Goal: Task Accomplishment & Management: Use online tool/utility

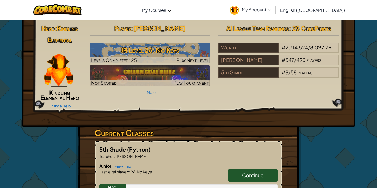
click at [84, 124] on div "Hero : Kindling Elemental Kindling Elemental Hero Change Hero Player : [PERSON_…" at bounding box center [189, 73] width 334 height 107
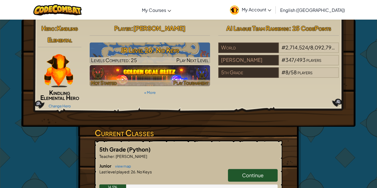
click at [175, 79] on img at bounding box center [150, 75] width 120 height 21
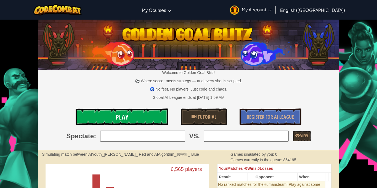
click at [147, 112] on link "Play" at bounding box center [122, 116] width 93 height 17
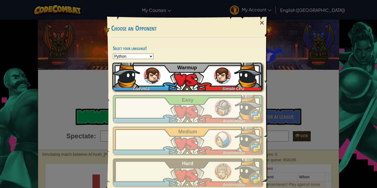
click at [205, 75] on div "CodyH03 Simple CPU Warmup" at bounding box center [186, 77] width 149 height 28
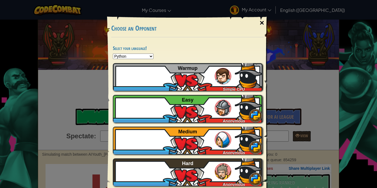
click at [258, 20] on div "×" at bounding box center [261, 23] width 13 height 16
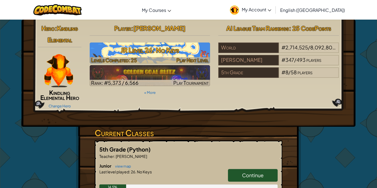
click at [159, 42] on img at bounding box center [150, 52] width 120 height 21
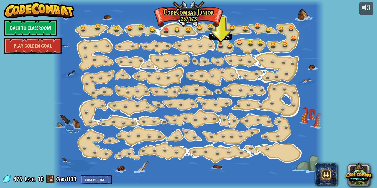
click at [221, 43] on img at bounding box center [220, 36] width 6 height 15
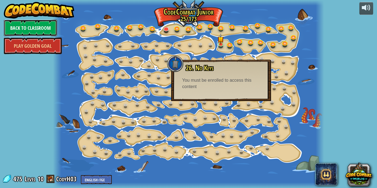
click at [54, 28] on link "Back to Classroom" at bounding box center [30, 28] width 53 height 17
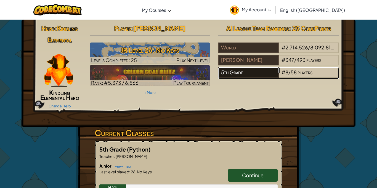
click at [250, 69] on div "5th Grade" at bounding box center [248, 72] width 60 height 10
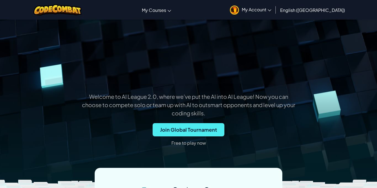
scroll to position [94, 0]
